Goal: Information Seeking & Learning: Understand process/instructions

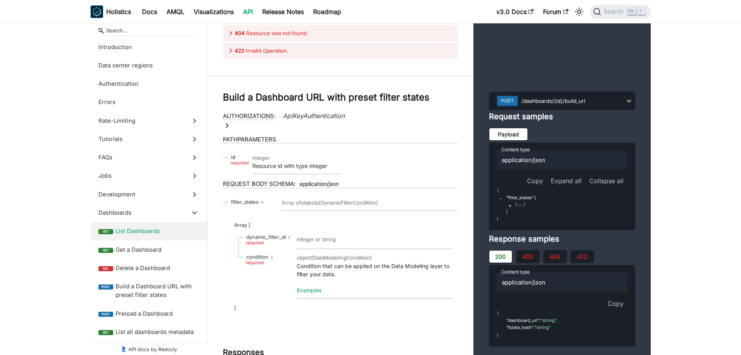
scroll to position [117, 0]
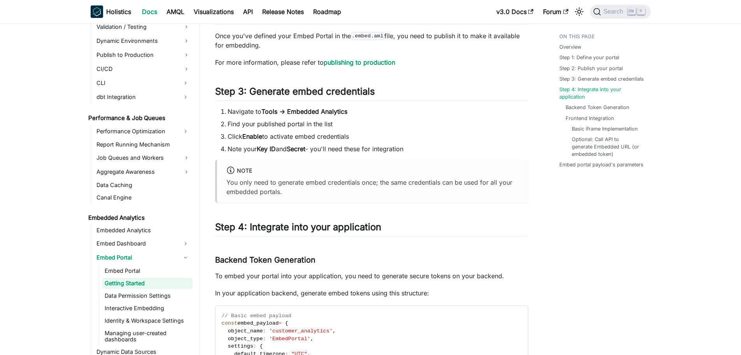
scroll to position [584, 0]
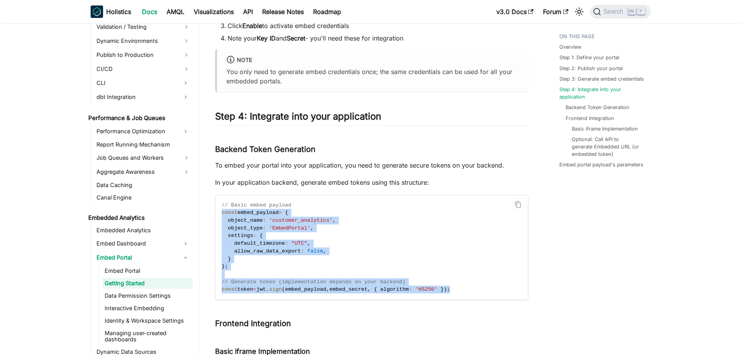
drag, startPoint x: 220, startPoint y: 211, endPoint x: 465, endPoint y: 295, distance: 259.4
click at [465, 295] on code "// Basic embed payload const embed_payload = { object_name : 'customer_analytic…" at bounding box center [371, 247] width 311 height 104
